Goal: Task Accomplishment & Management: Manage account settings

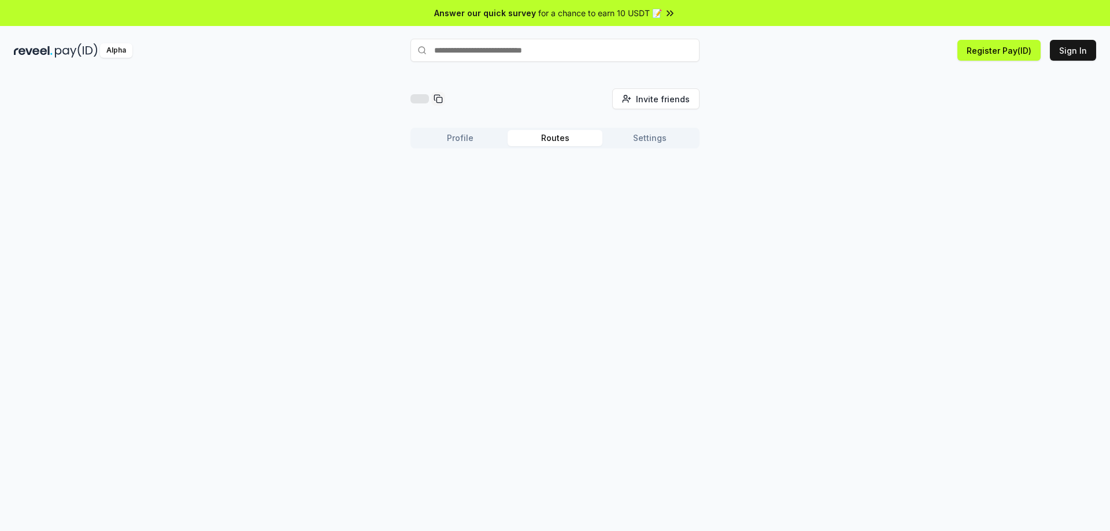
click at [554, 144] on button "Routes" at bounding box center [554, 138] width 95 height 16
click at [452, 147] on div "Profile Routes Settings" at bounding box center [554, 138] width 289 height 21
click at [462, 139] on button "Profile" at bounding box center [460, 138] width 95 height 16
click at [640, 131] on button "Settings" at bounding box center [649, 138] width 95 height 16
